Goal: Transaction & Acquisition: Purchase product/service

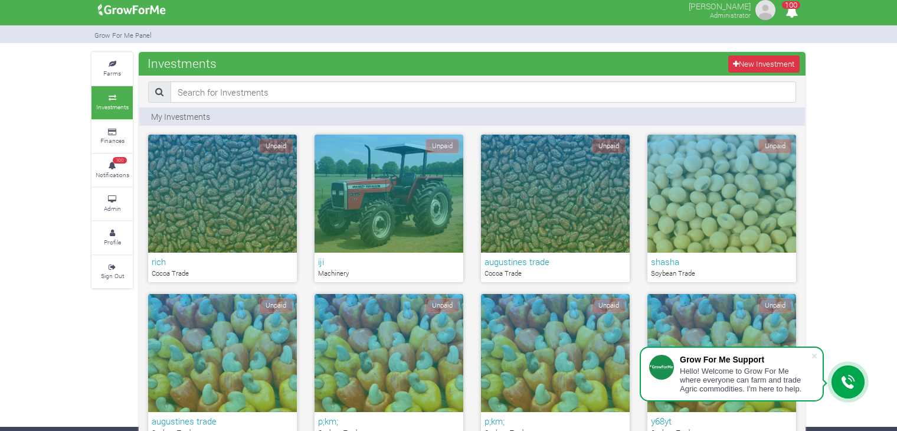
scroll to position [4, 0]
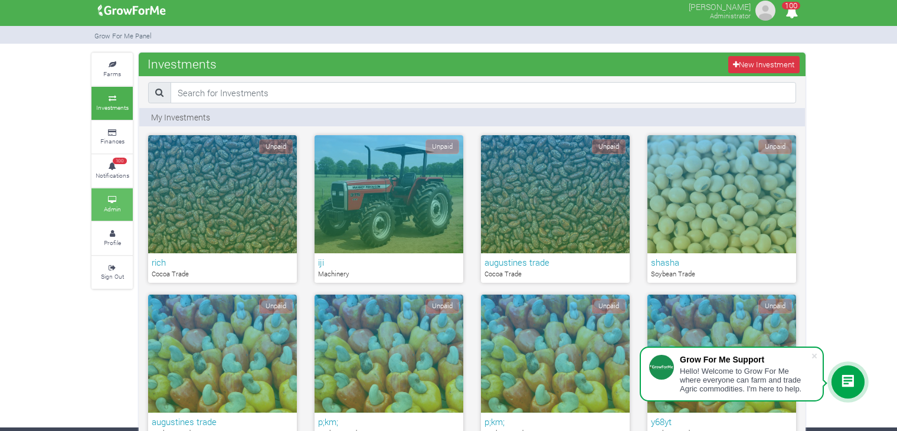
click at [105, 212] on link "Admin" at bounding box center [111, 204] width 41 height 32
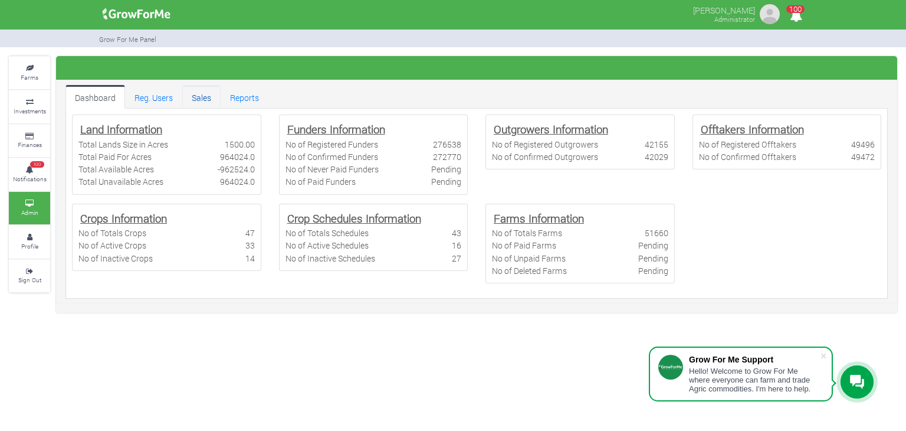
click at [208, 99] on link "Sales" at bounding box center [201, 97] width 38 height 24
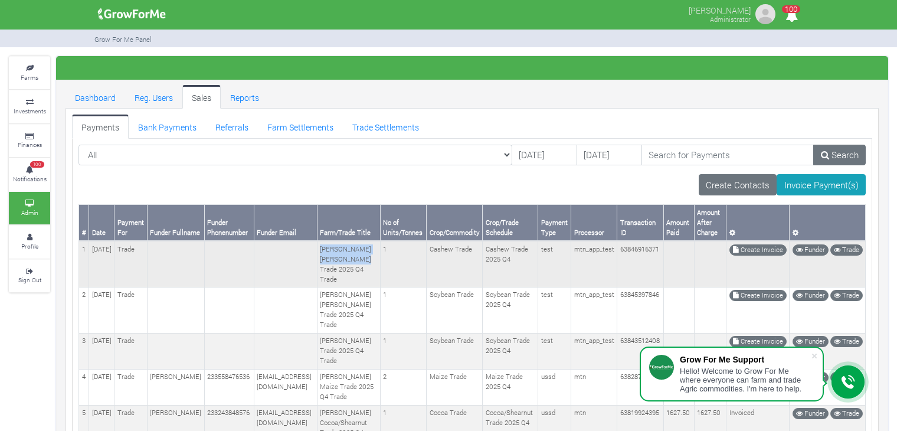
drag, startPoint x: 343, startPoint y: 244, endPoint x: 388, endPoint y: 253, distance: 45.1
click at [380, 253] on td "Prince Charles Owusu-Nyarko Cashew Trade 2025 Q4 Trade" at bounding box center [348, 264] width 63 height 46
copy td "Prince Charles Owusu-Nyarko"
click at [376, 119] on link "Trade Settlements" at bounding box center [386, 126] width 86 height 24
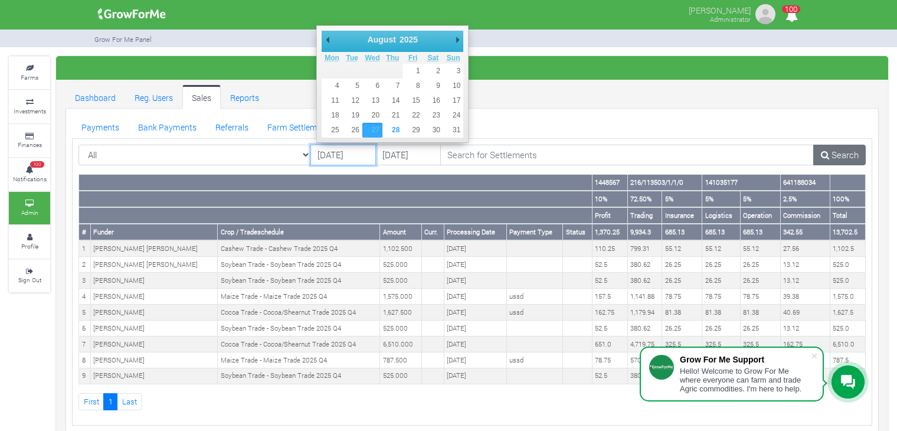
click at [347, 155] on input "27/08/2025" at bounding box center [342, 155] width 65 height 21
type input "26/08/2025"
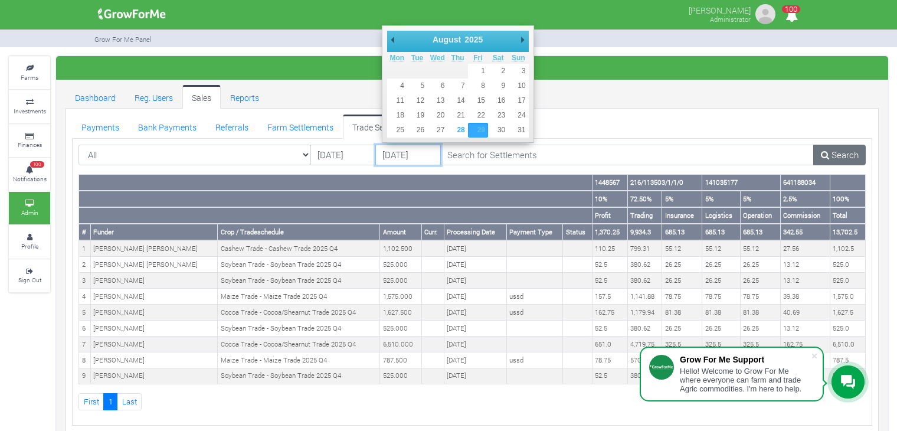
click at [416, 150] on input "29/08/2025" at bounding box center [407, 155] width 65 height 21
type input "[DATE]"
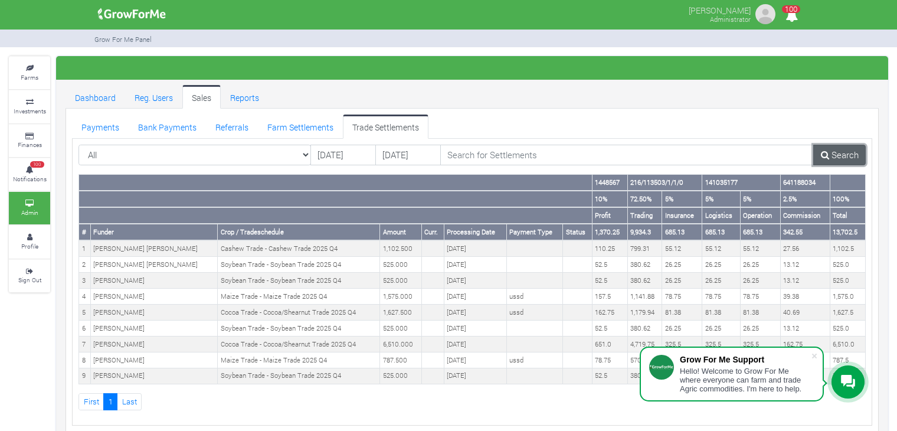
click at [845, 146] on link "Search" at bounding box center [839, 155] width 52 height 21
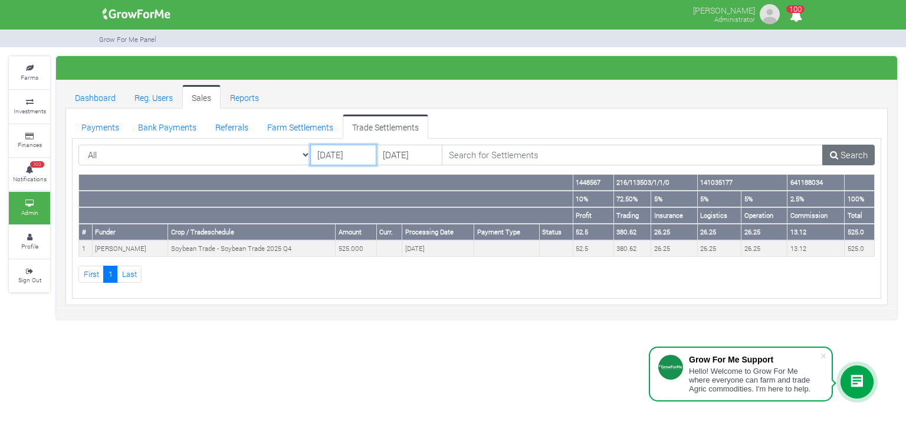
click at [362, 149] on input "26/08/2025" at bounding box center [343, 155] width 67 height 21
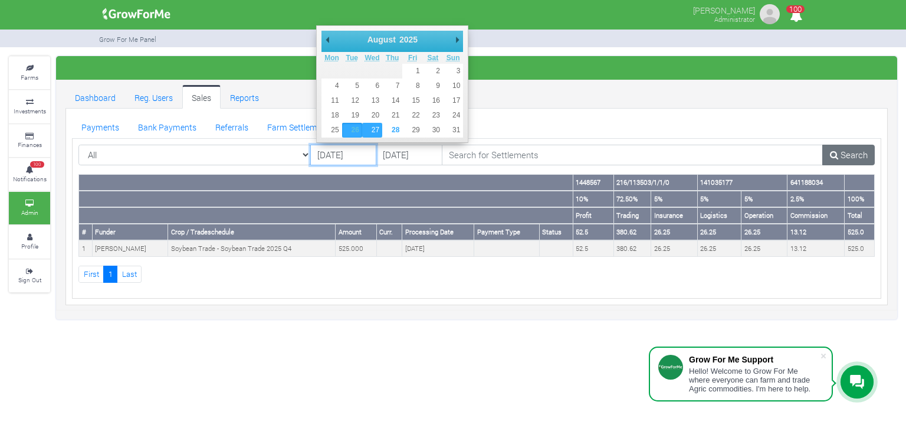
type input "[DATE]"
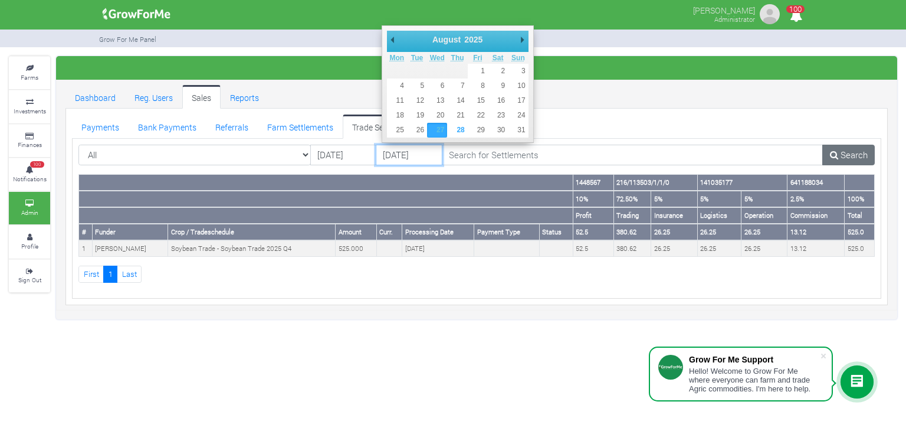
click at [396, 155] on input "[DATE]" at bounding box center [409, 155] width 67 height 21
type input "[DATE]"
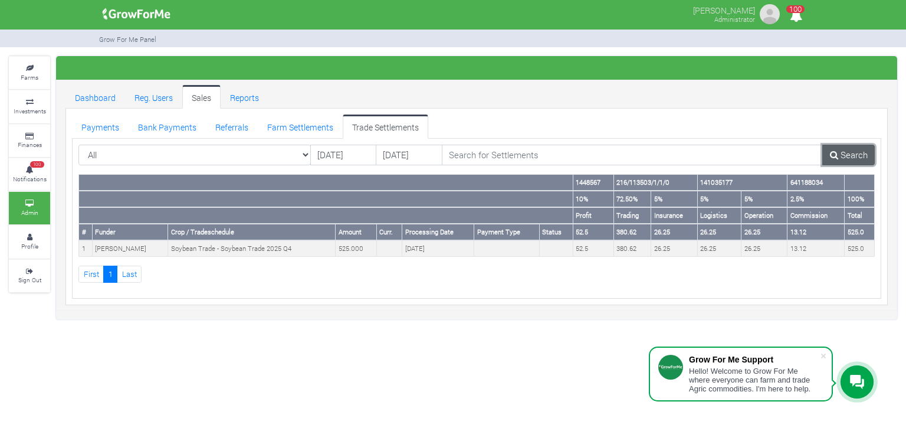
click at [851, 152] on link "Search" at bounding box center [848, 155] width 52 height 21
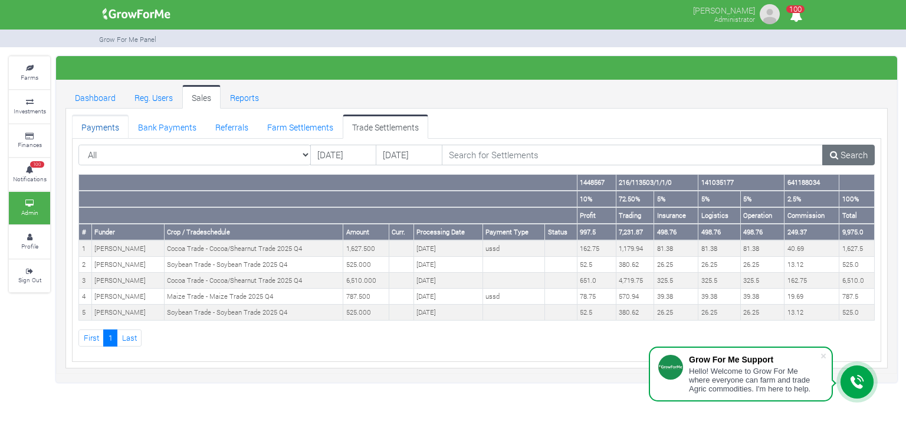
click at [98, 134] on link "Payments" at bounding box center [100, 126] width 57 height 24
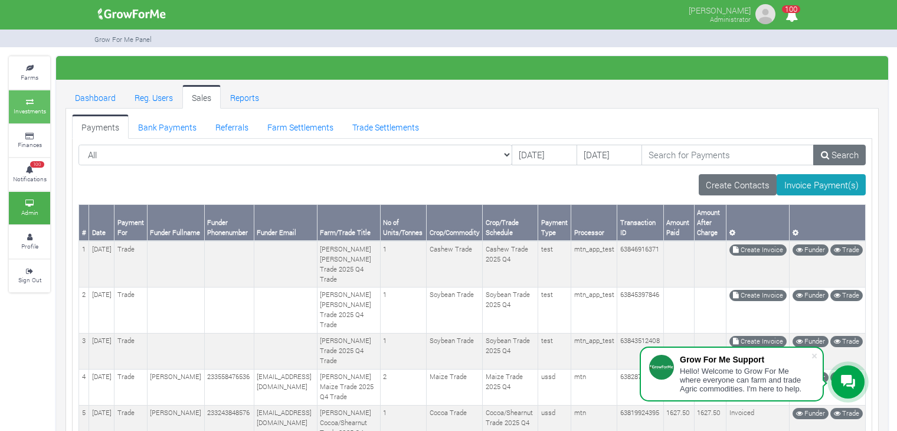
click at [22, 113] on small "Investments" at bounding box center [30, 111] width 32 height 8
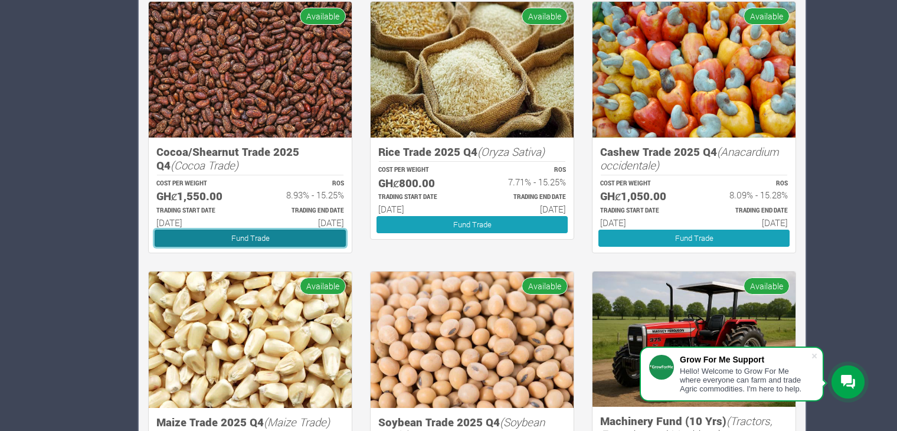
click at [300, 234] on link "Fund Trade" at bounding box center [250, 237] width 191 height 17
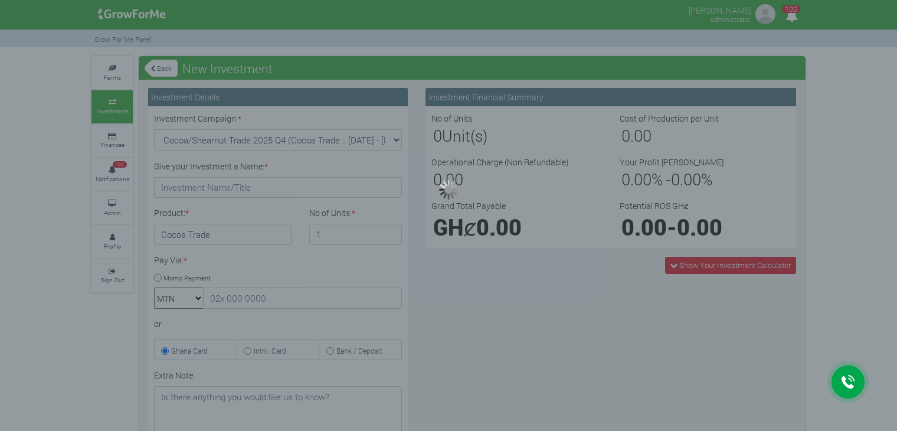
type input "1"
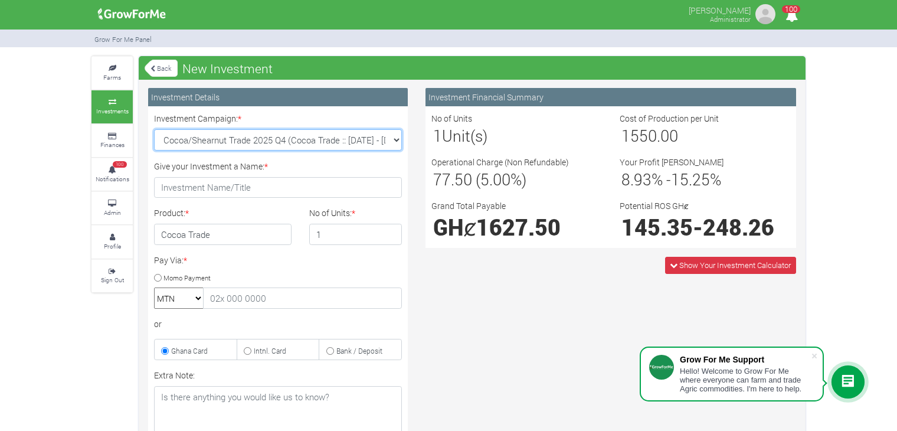
click at [393, 137] on select "Cocoa/Shearnut Trade 2025 Q4 (Cocoa Trade :: [DATE] - [DATE]) Maize Trade 2025 …" at bounding box center [278, 139] width 248 height 21
select select "45"
click at [154, 129] on select "Cocoa/Shearnut Trade 2025 Q4 (Cocoa Trade :: [DATE] - [DATE]) Maize Trade 2025 …" at bounding box center [278, 139] width 248 height 21
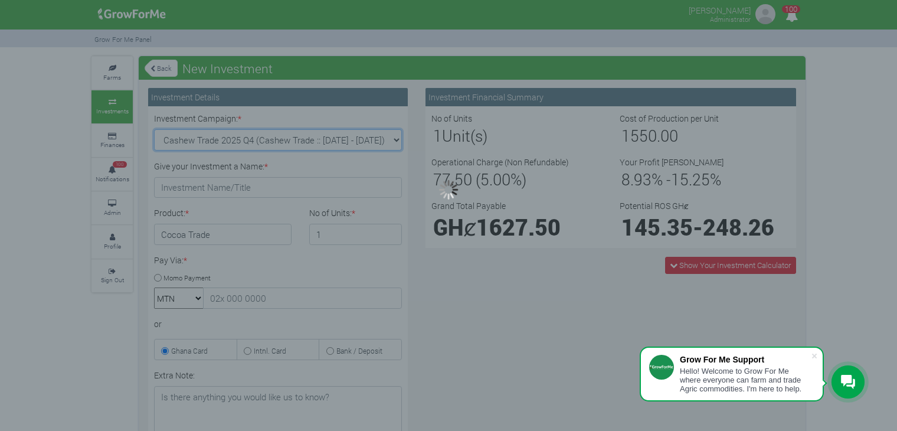
type input "1"
